Goal: Find specific page/section: Find specific page/section

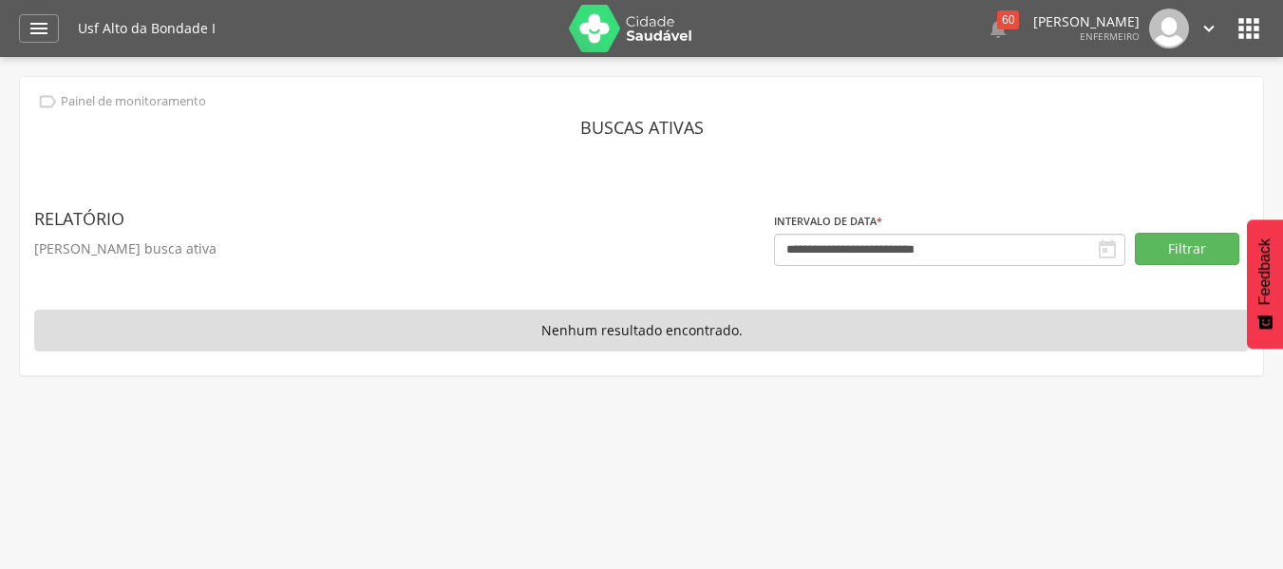
click at [1112, 256] on icon "" at bounding box center [1107, 249] width 23 height 23
click at [1155, 244] on button "Filtrar" at bounding box center [1187, 249] width 104 height 32
click at [1101, 250] on icon "" at bounding box center [1107, 249] width 23 height 23
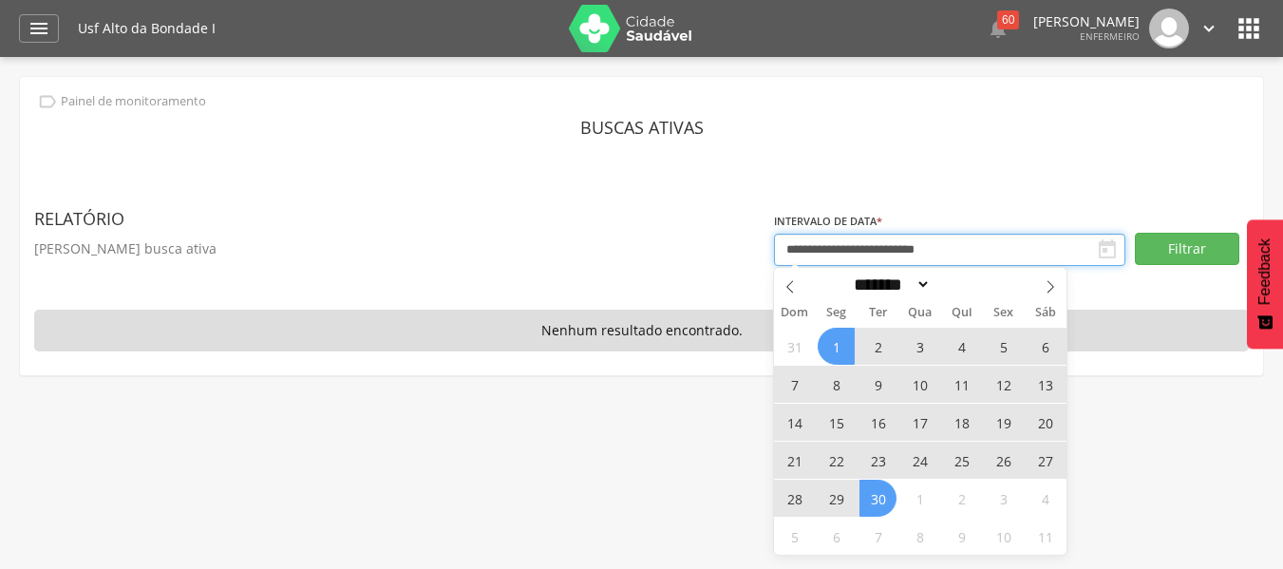
click at [1041, 251] on input "**********" at bounding box center [949, 250] width 351 height 32
click at [801, 298] on span at bounding box center [790, 284] width 32 height 32
select select "*"
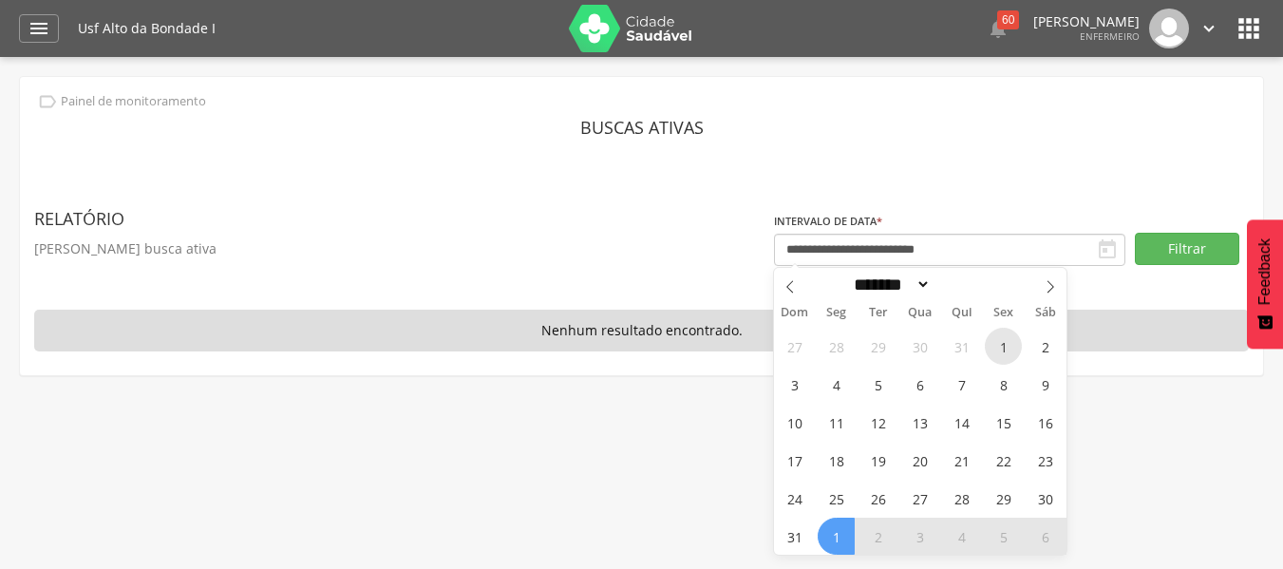
click at [997, 348] on span "1" at bounding box center [1003, 346] width 37 height 37
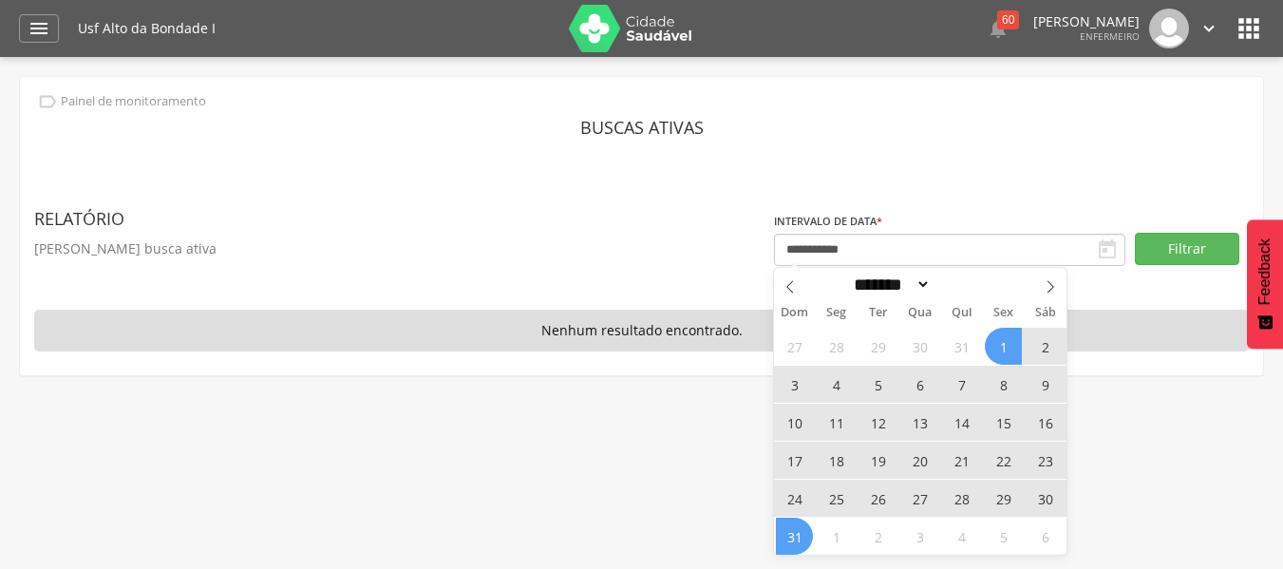
click at [791, 532] on span "31" at bounding box center [794, 536] width 37 height 37
type input "**********"
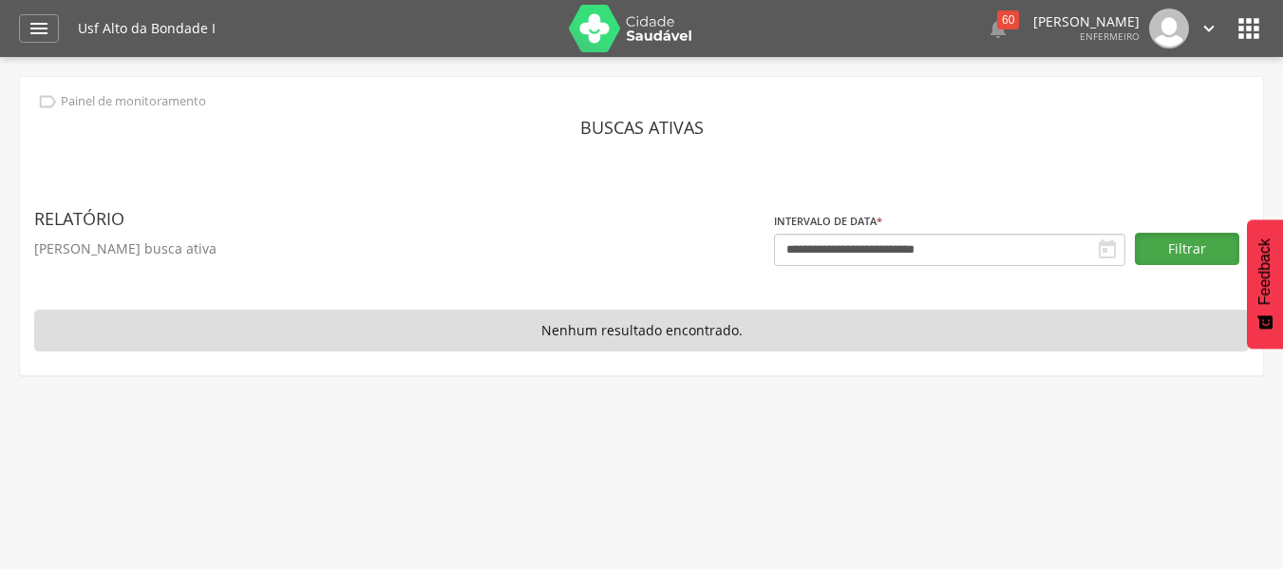
click at [1171, 241] on button "Filtrar" at bounding box center [1187, 249] width 104 height 32
click at [1163, 244] on button "Filtrar" at bounding box center [1187, 249] width 104 height 32
click at [1245, 26] on icon "" at bounding box center [1249, 28] width 30 height 30
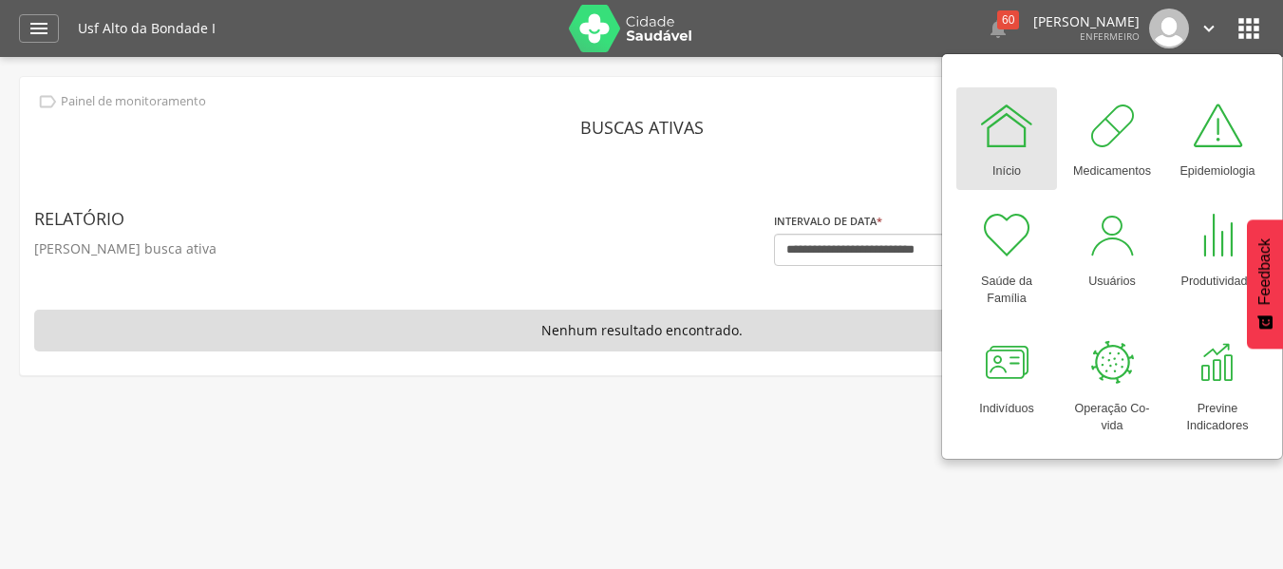
click at [1012, 161] on div "Início" at bounding box center [1007, 167] width 28 height 27
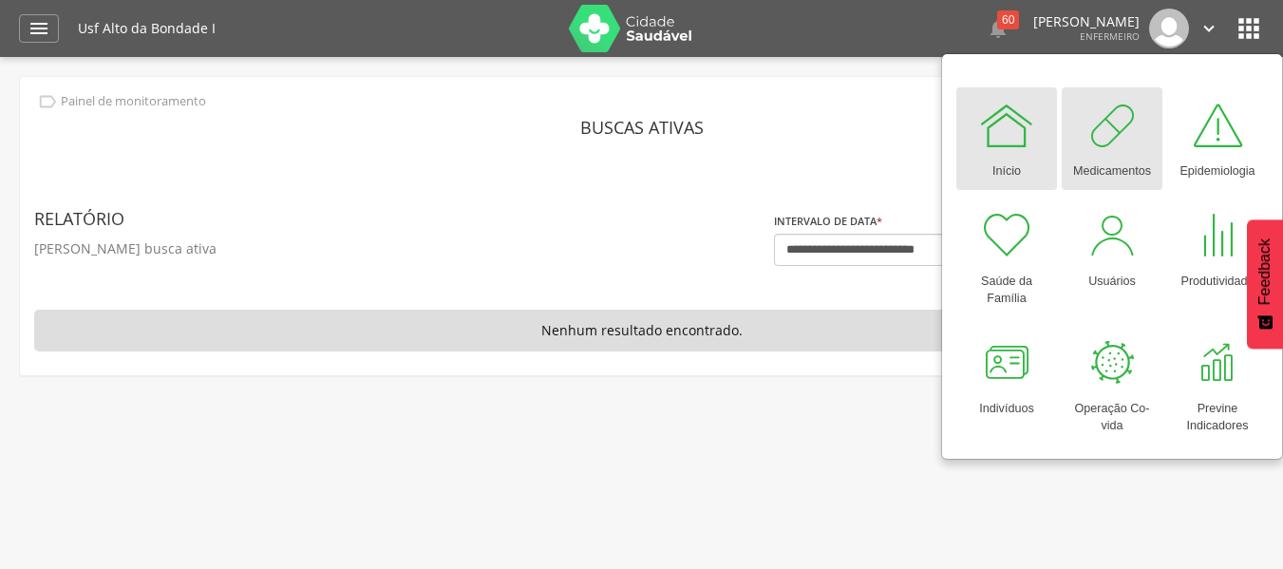
click at [1119, 140] on div at bounding box center [1112, 125] width 57 height 57
